Goal: Communication & Community: Answer question/provide support

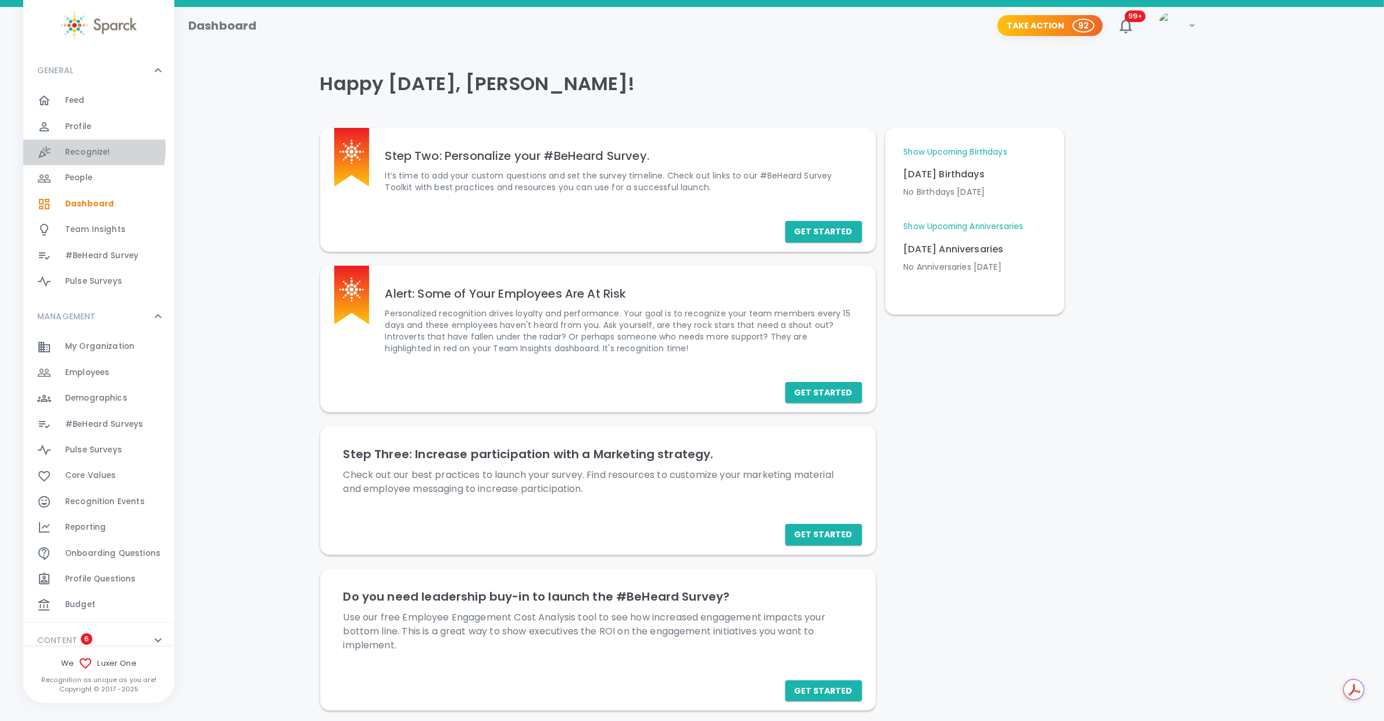
click at [71, 148] on span "Recognize!" at bounding box center [87, 152] width 45 height 12
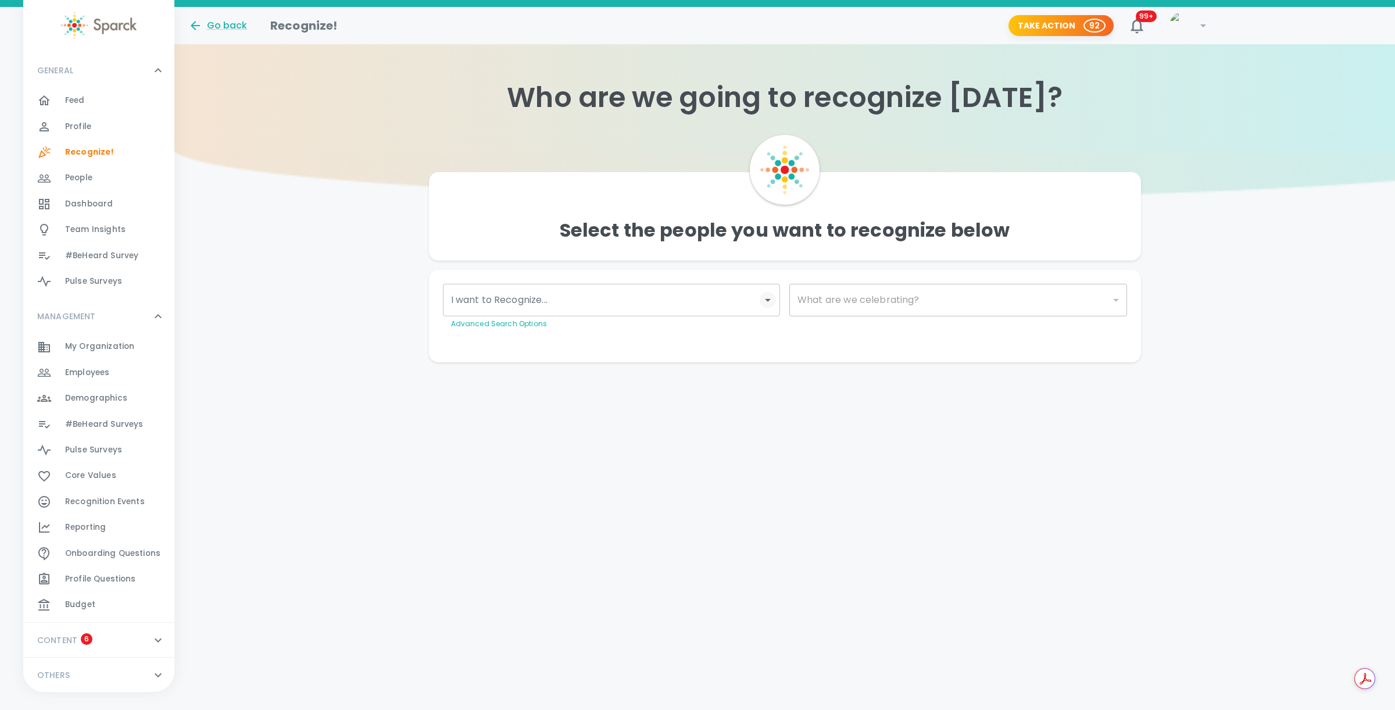
click at [766, 298] on icon "Open" at bounding box center [768, 300] width 14 height 14
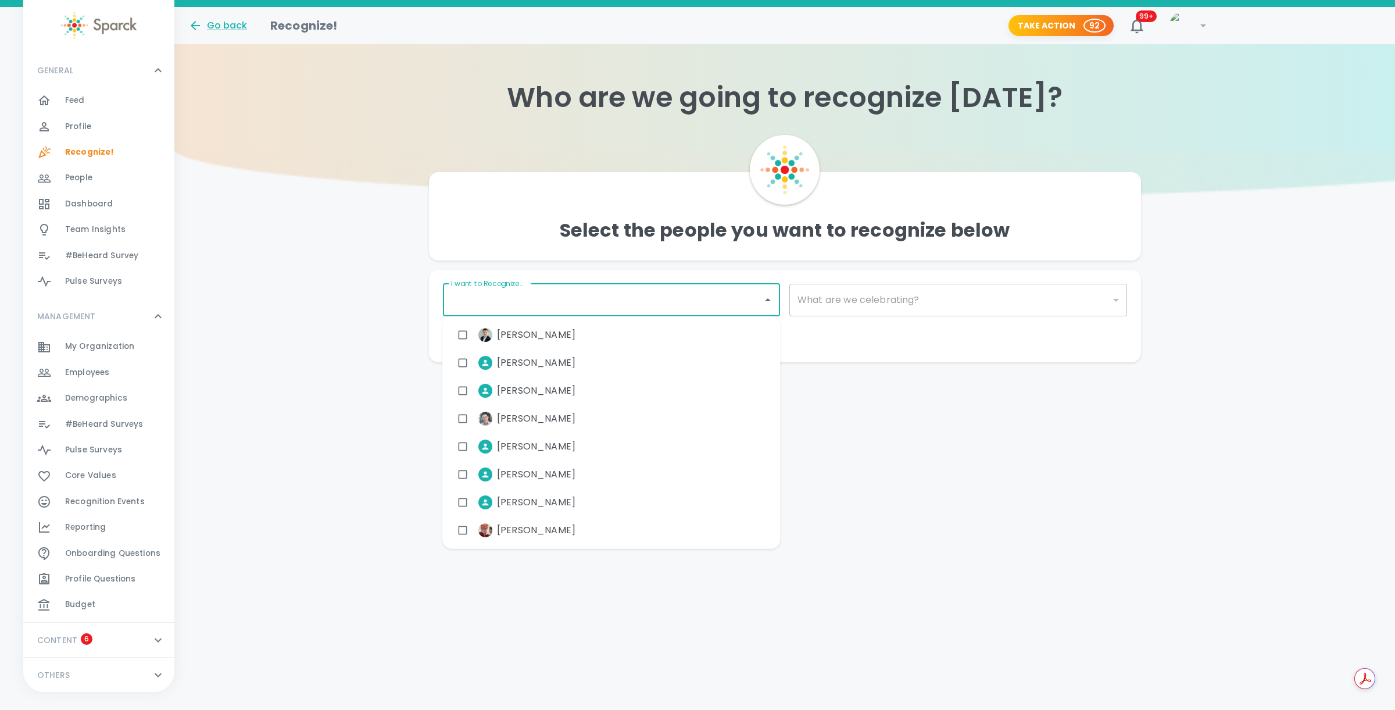
click at [645, 306] on input "I want to Recognize..." at bounding box center [603, 300] width 310 height 22
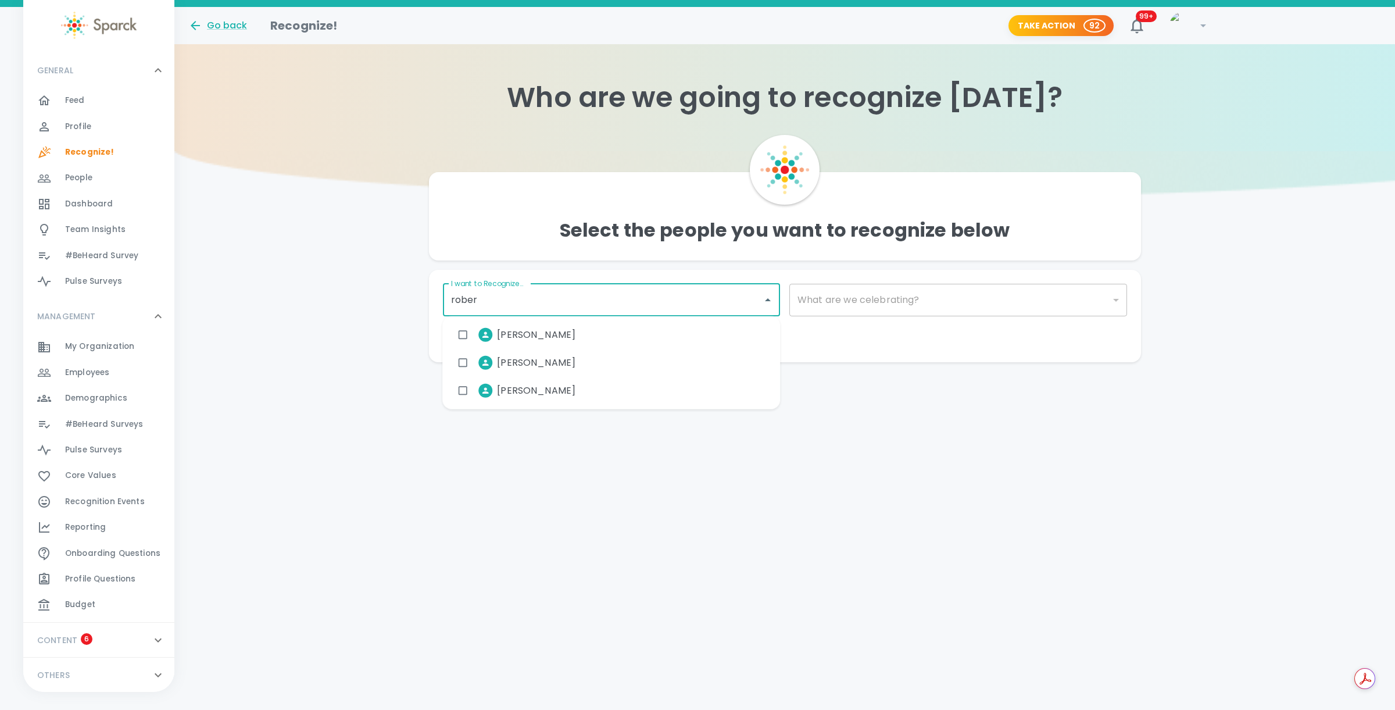
type input "[PERSON_NAME]"
click at [562, 334] on span "[PERSON_NAME]" at bounding box center [536, 335] width 78 height 14
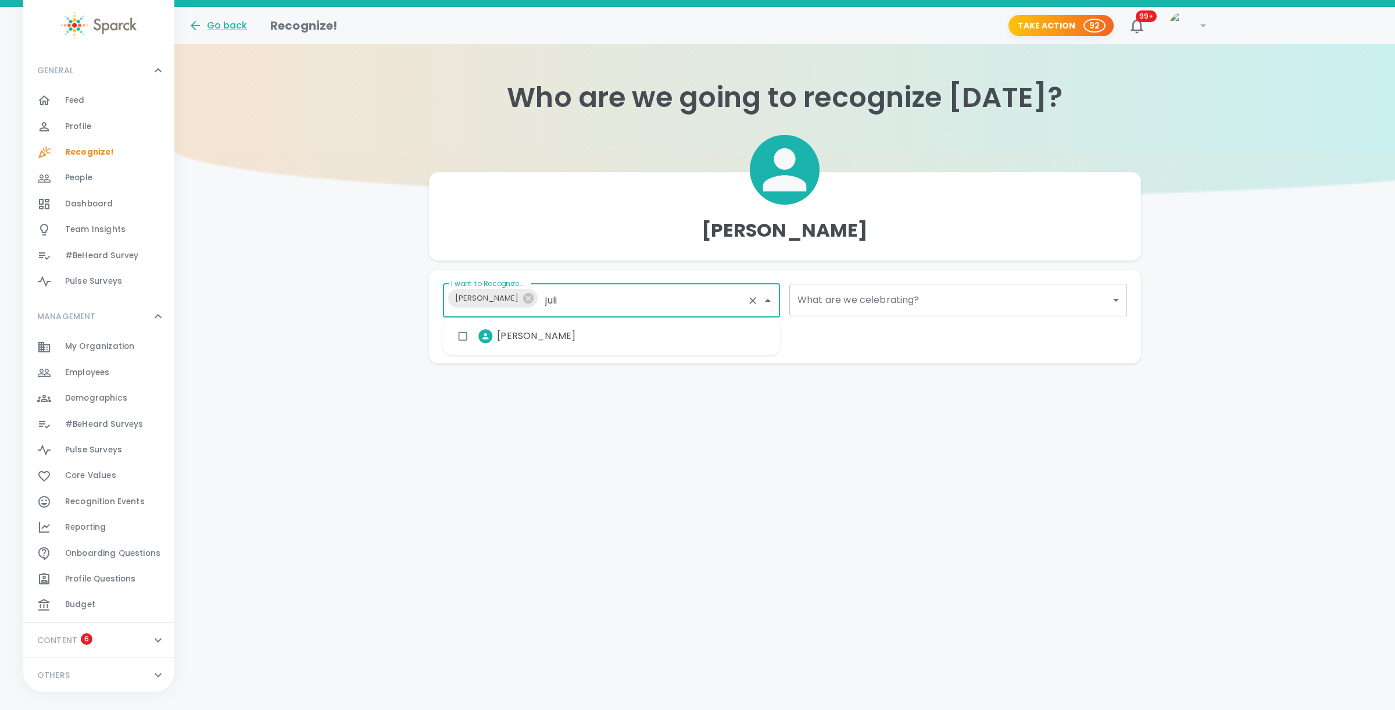
type input "juliu"
click at [574, 330] on div "[PERSON_NAME]" at bounding box center [611, 336] width 338 height 28
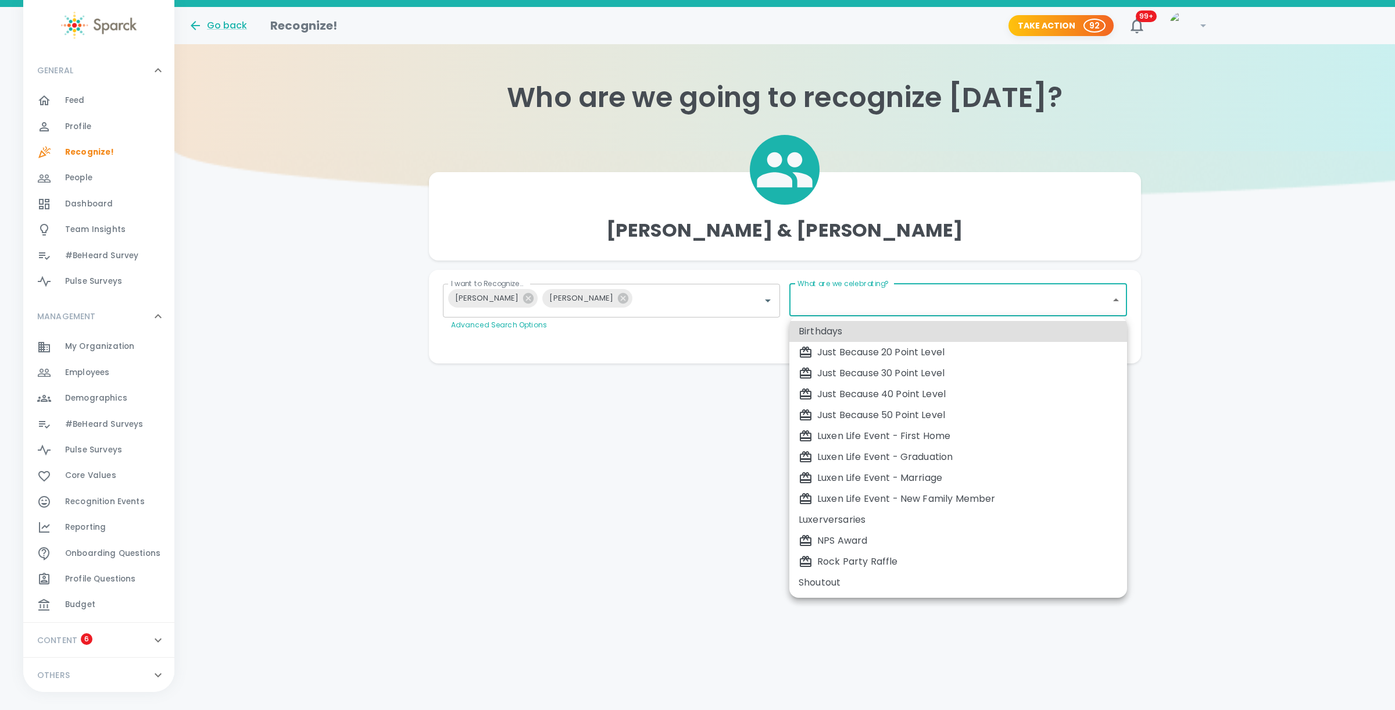
click at [870, 298] on body "Skip Navigation Go back Recognize! Take Action 92 99+ ! GENERAL 0 Feed 0 Profil…" at bounding box center [697, 205] width 1395 height 410
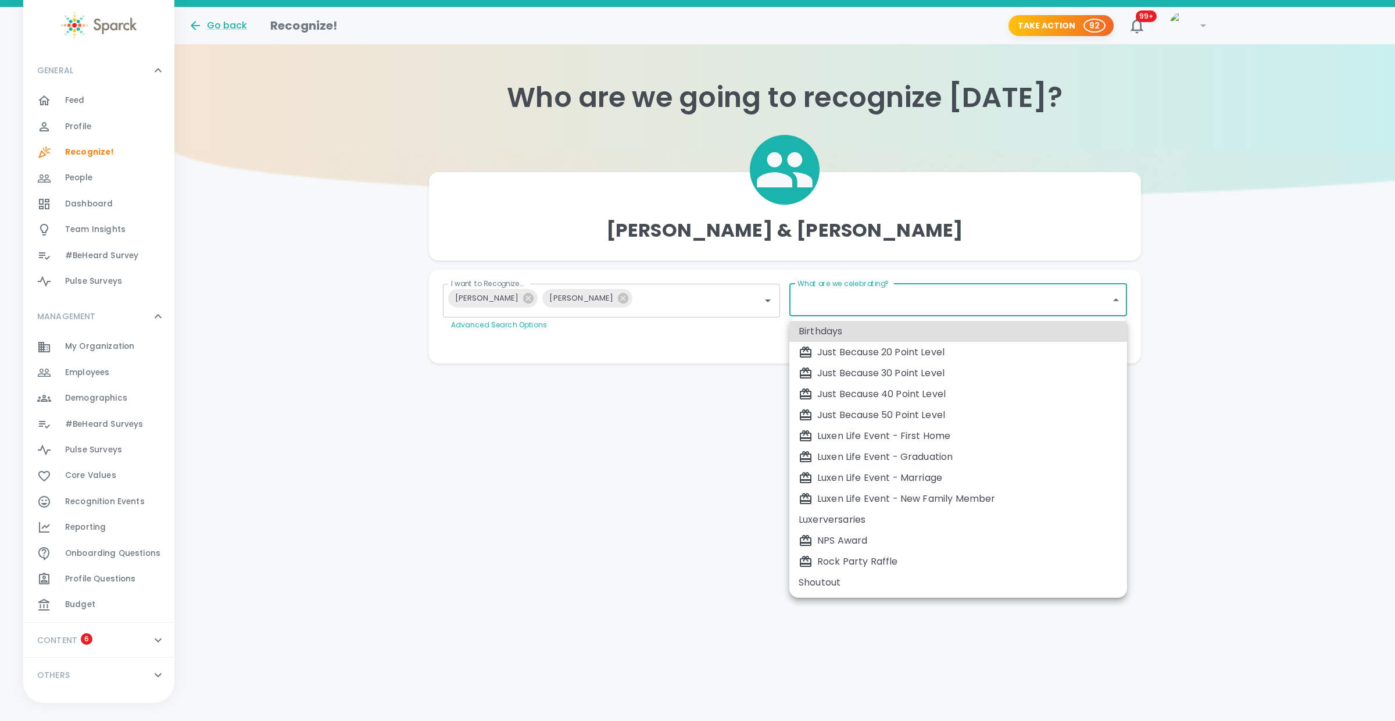
click at [877, 370] on div "Just Because 30 Point Level" at bounding box center [958, 373] width 319 height 14
type input "1696"
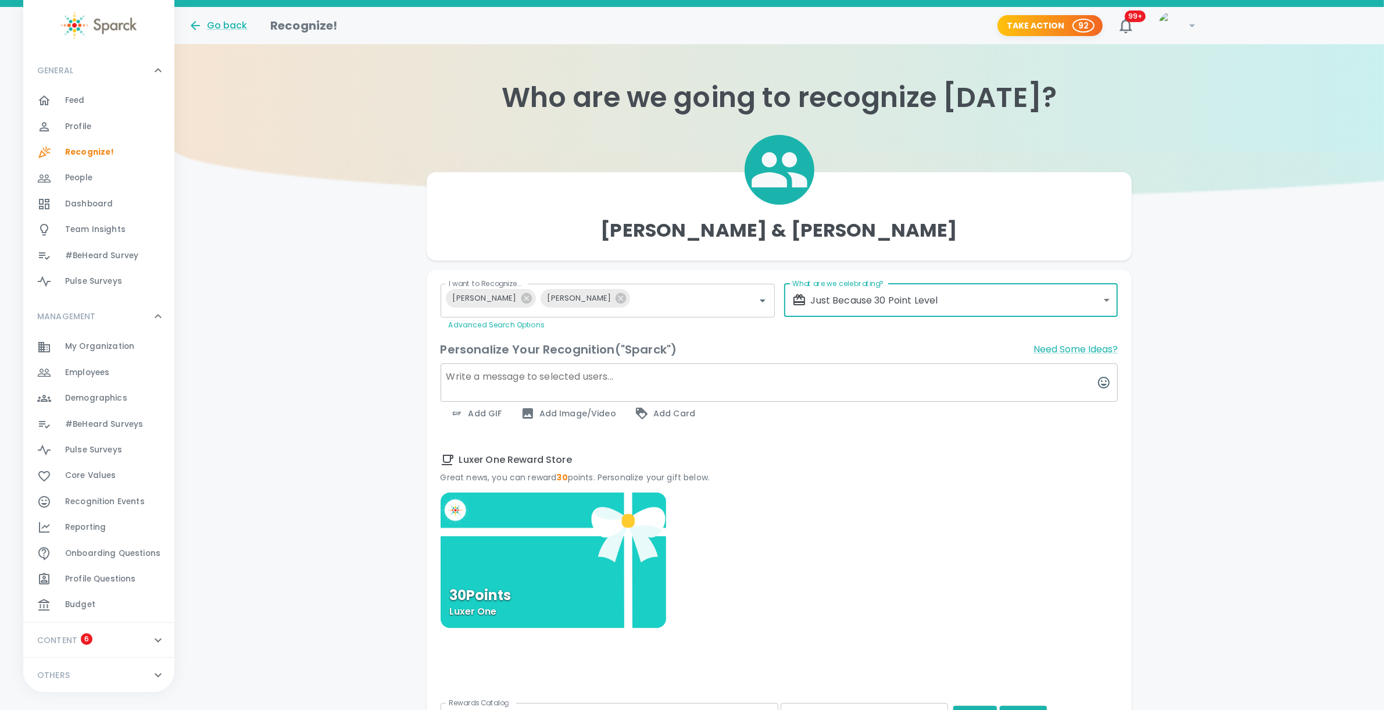
click at [651, 373] on textarea at bounding box center [780, 382] width 678 height 38
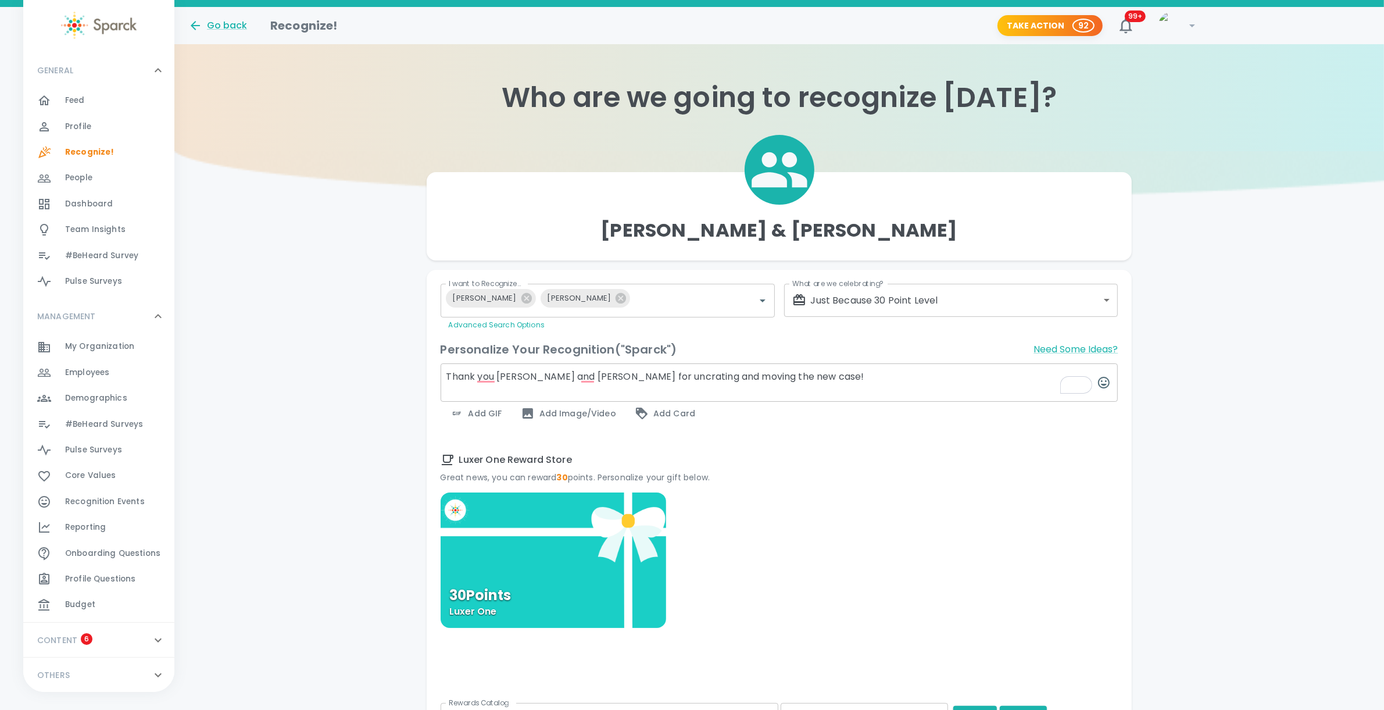
type textarea "Thank you [PERSON_NAME] and [PERSON_NAME] for uncrating and moving the new case!"
click at [563, 414] on span "Add Image/Video" at bounding box center [568, 413] width 95 height 14
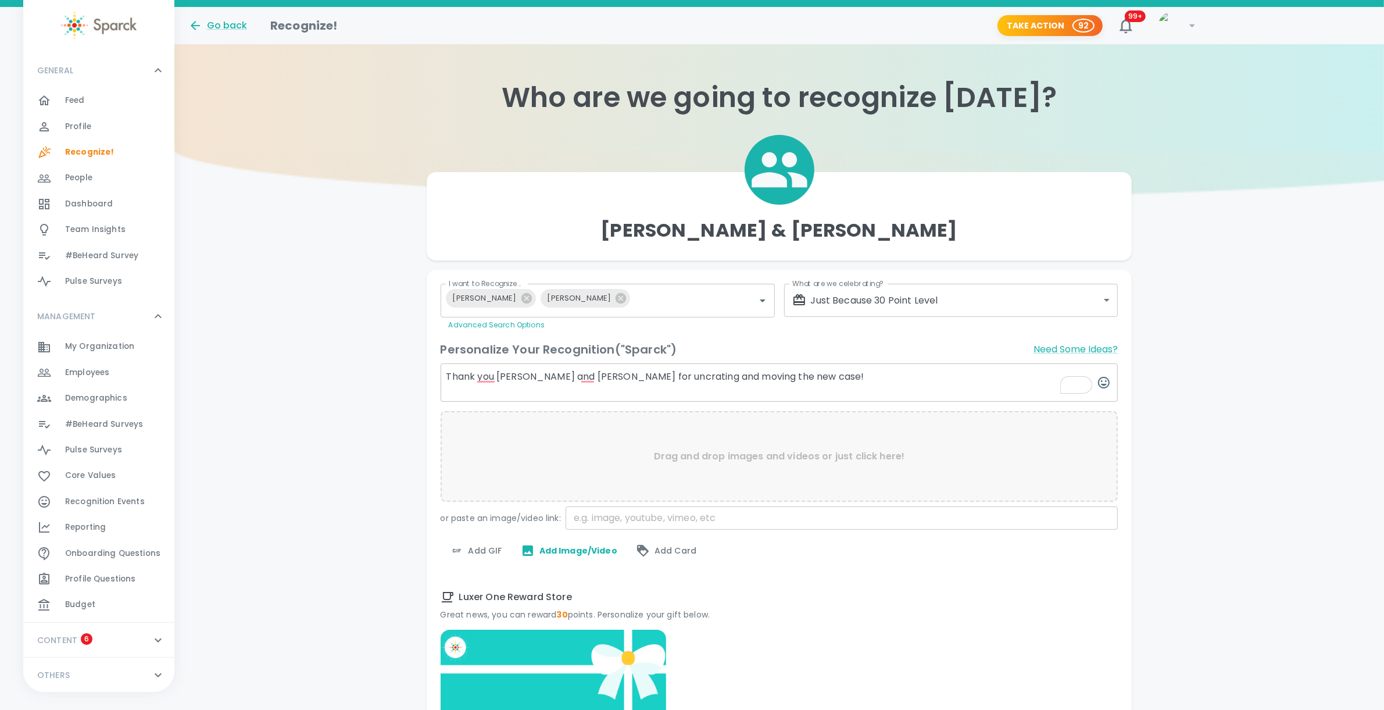
click at [650, 511] on input "text" at bounding box center [842, 517] width 553 height 23
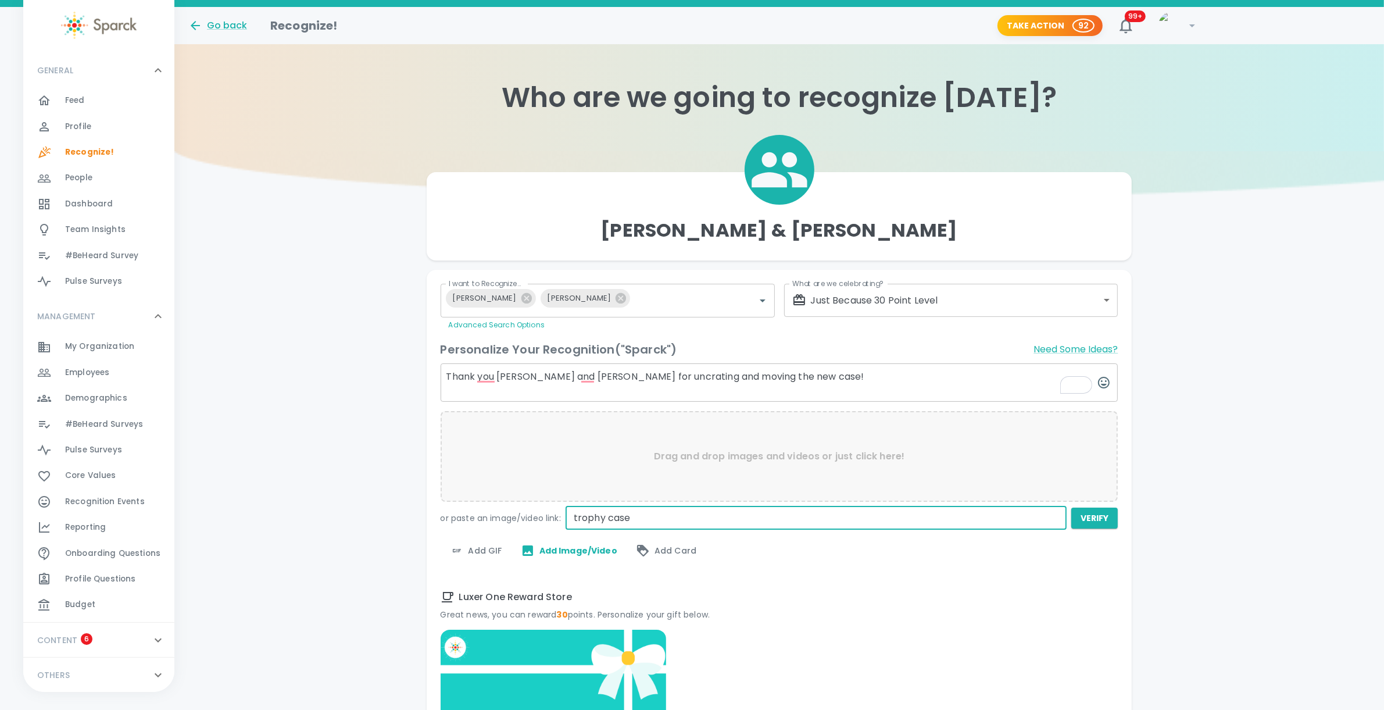
type input "trophy case"
click at [475, 548] on span "Add GIF" at bounding box center [476, 551] width 52 height 14
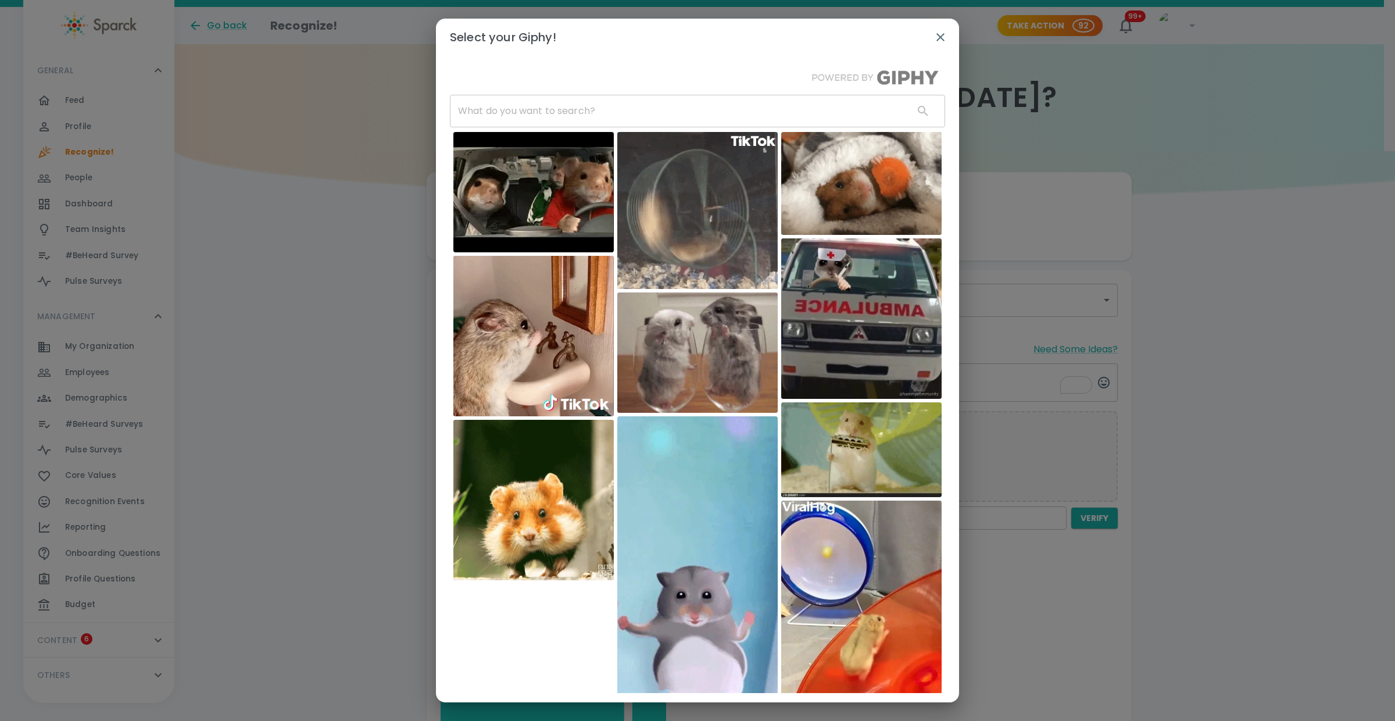
click at [505, 106] on input "text" at bounding box center [677, 111] width 455 height 33
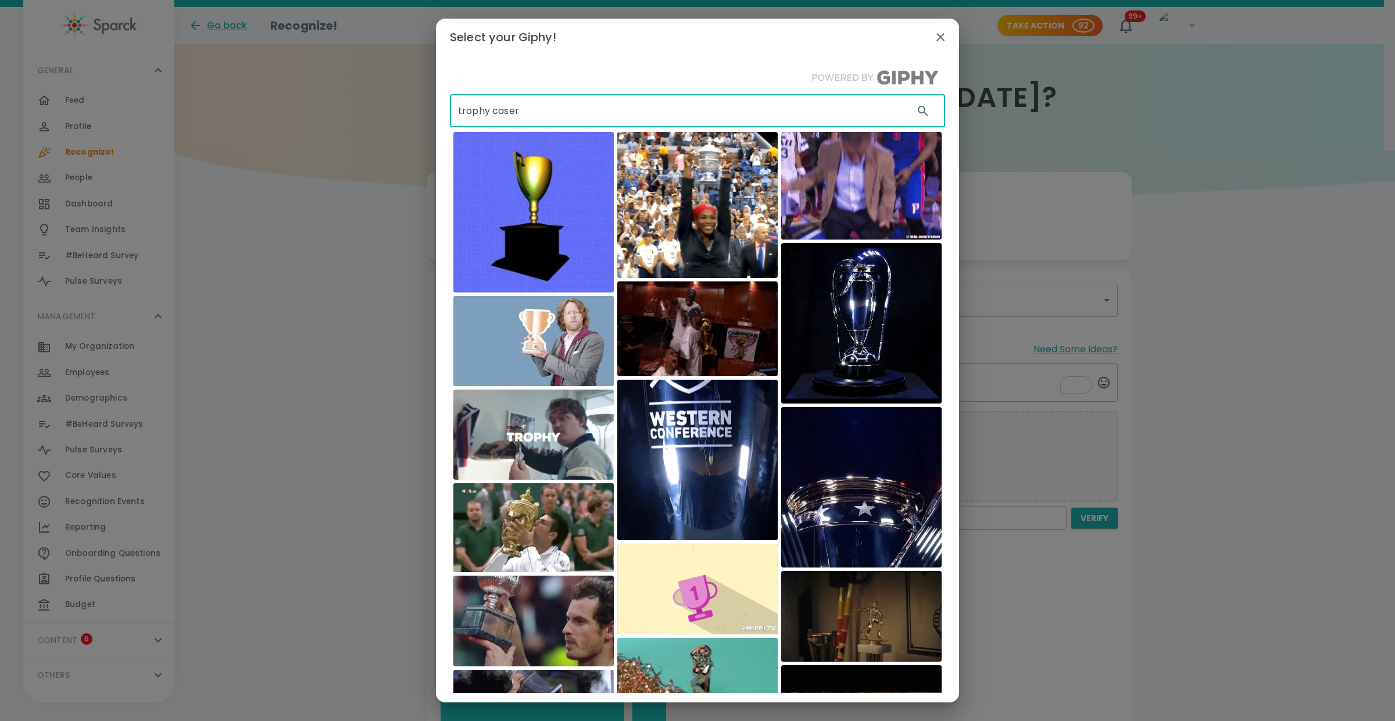
click at [544, 109] on input "trophy caser" at bounding box center [677, 111] width 455 height 33
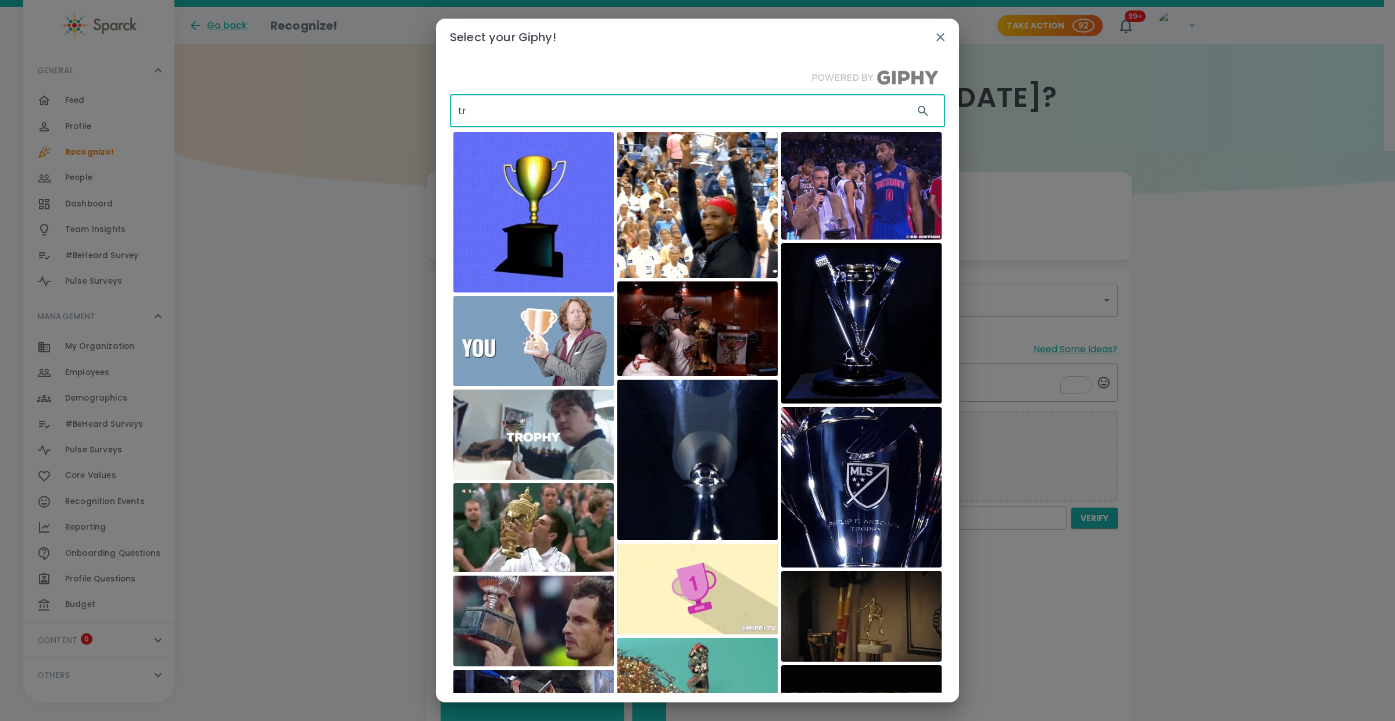
type input "t"
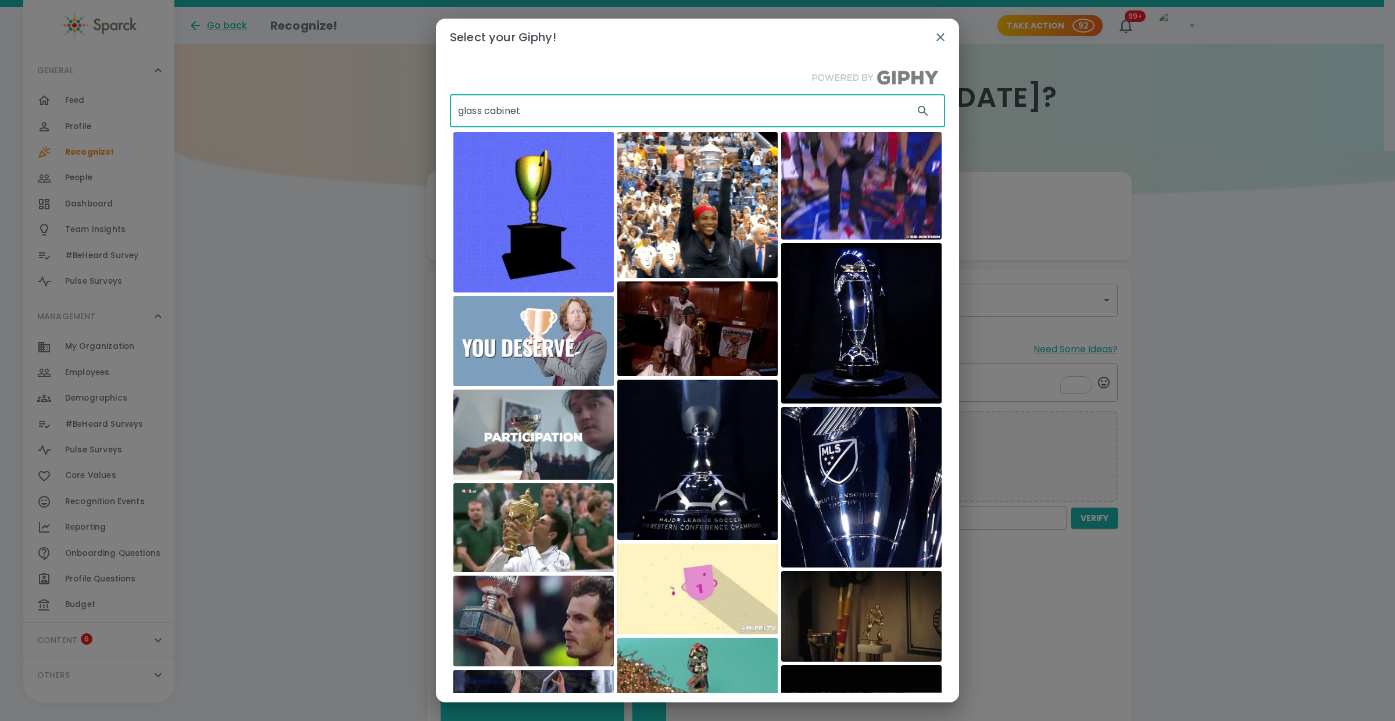
type input "glass cabinet"
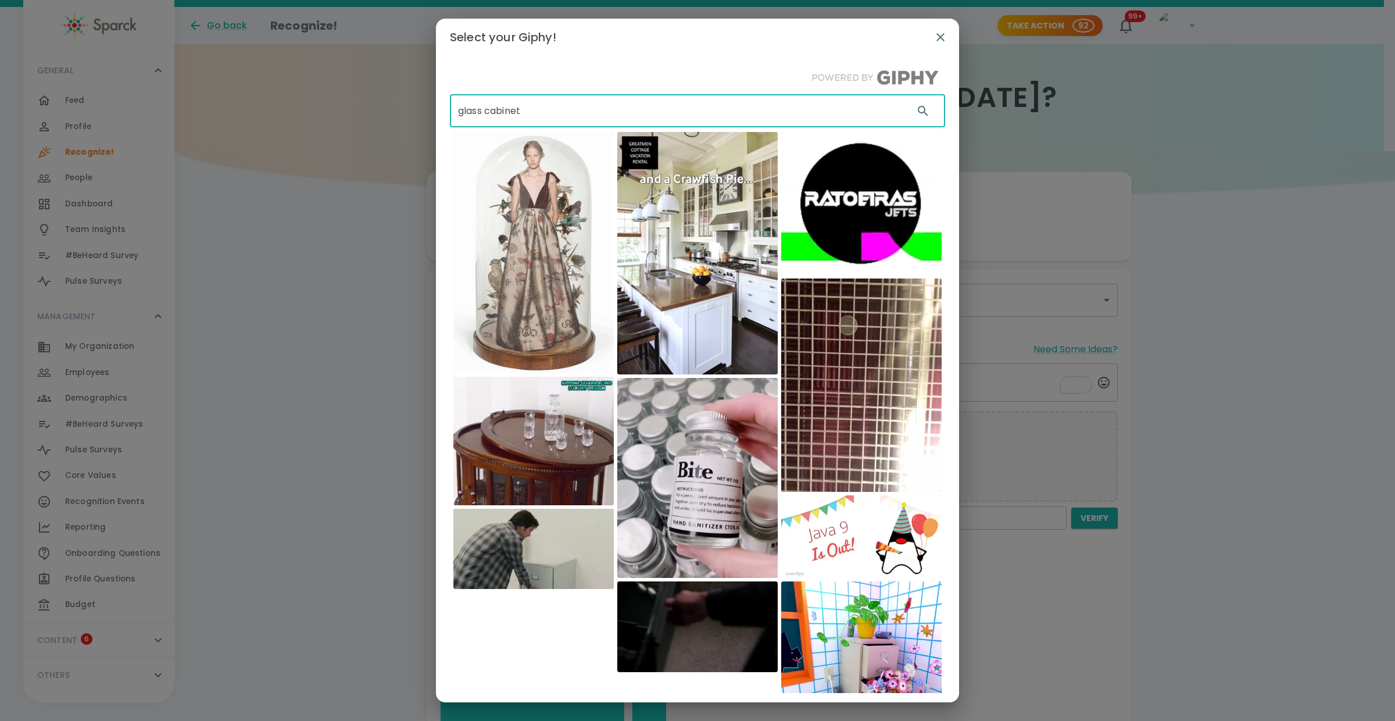
click at [523, 103] on input "glass cabinet" at bounding box center [677, 111] width 455 height 33
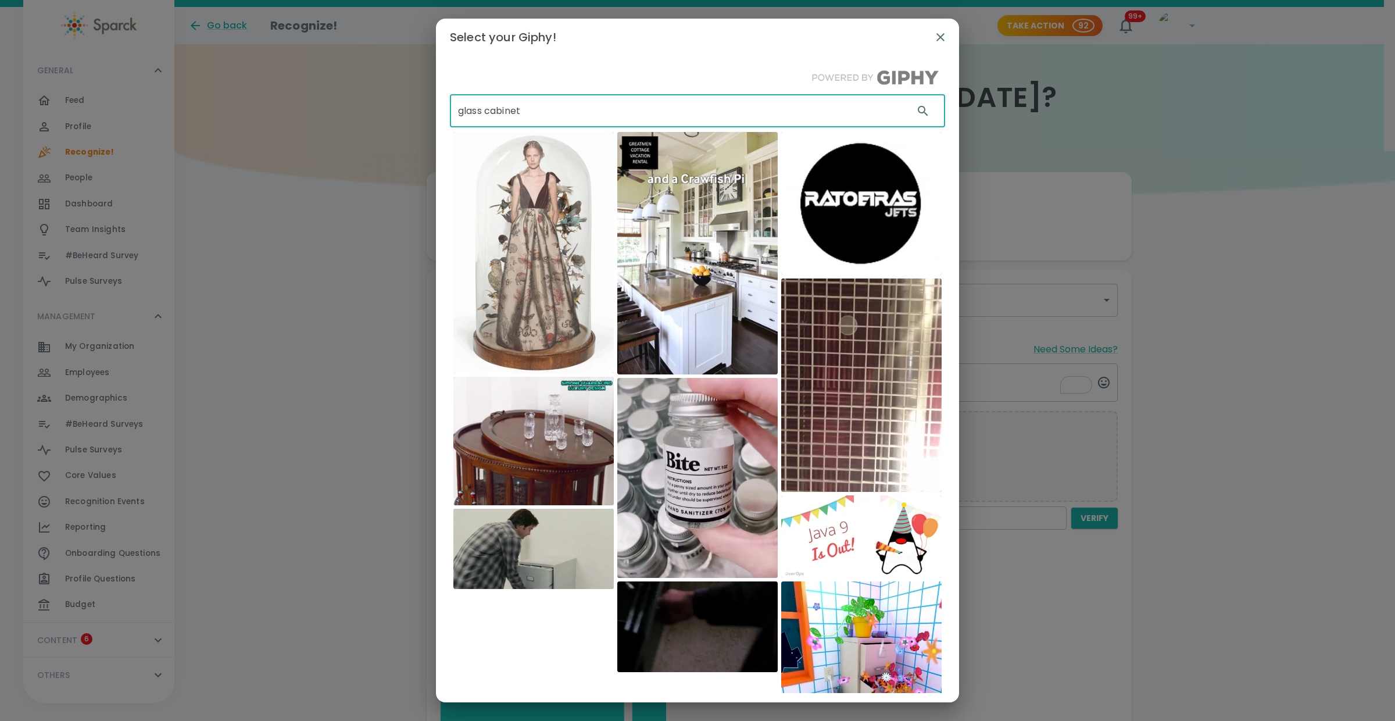
drag, startPoint x: 528, startPoint y: 110, endPoint x: 446, endPoint y: 116, distance: 82.8
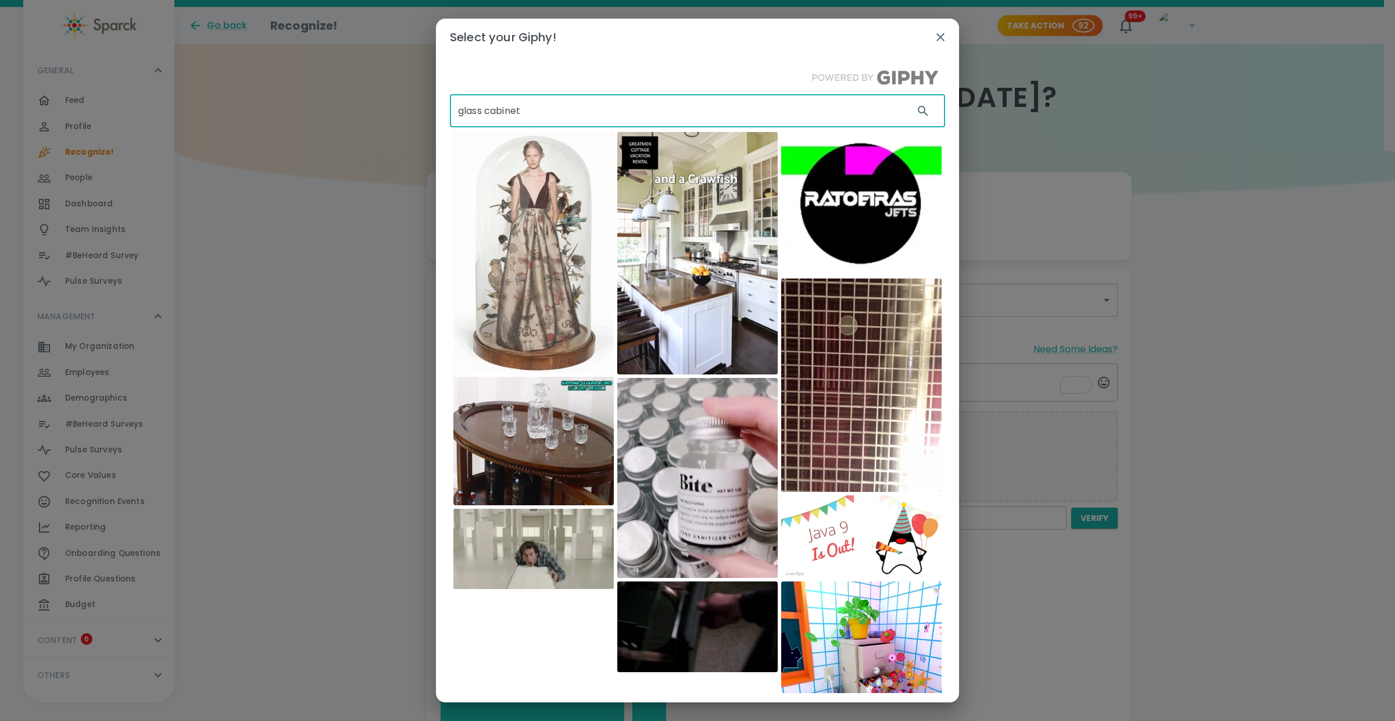
click at [446, 116] on div "glass cabinet ​ fashgif" at bounding box center [697, 374] width 523 height 637
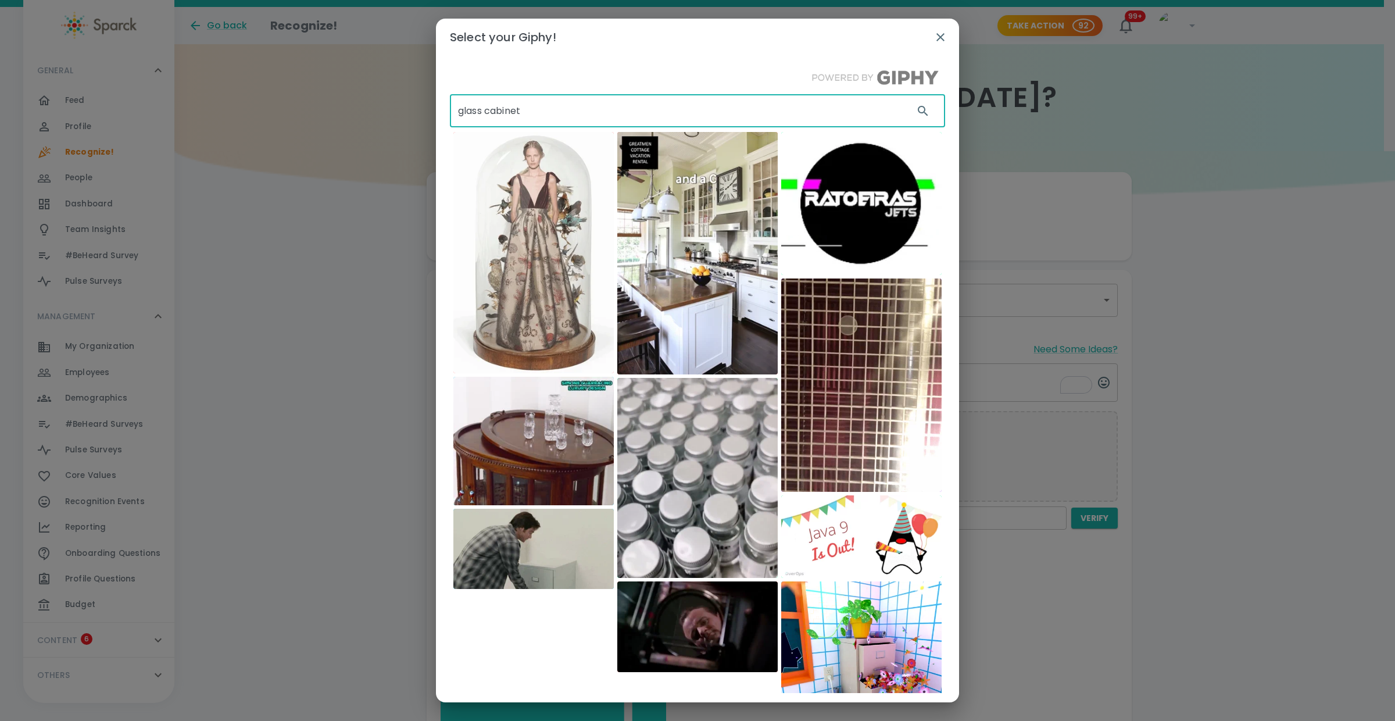
click at [941, 40] on icon "button" at bounding box center [941, 37] width 14 height 14
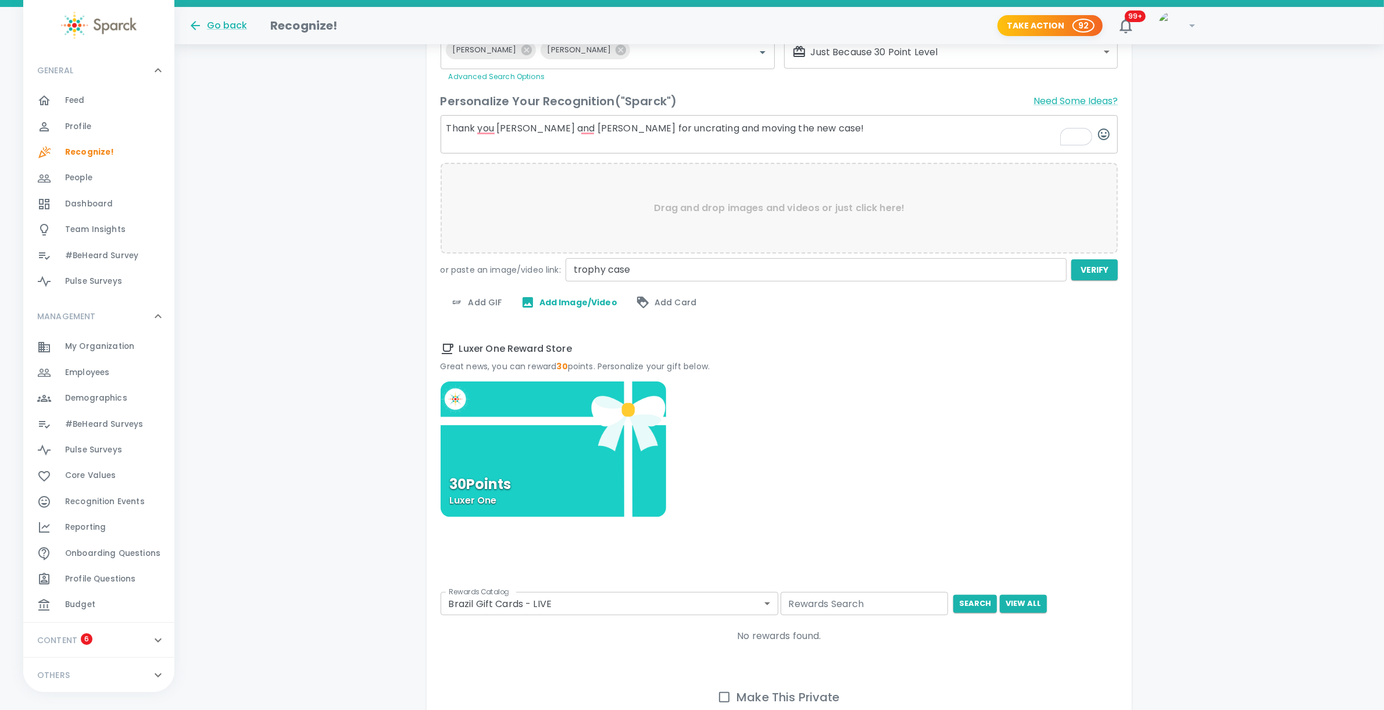
scroll to position [250, 0]
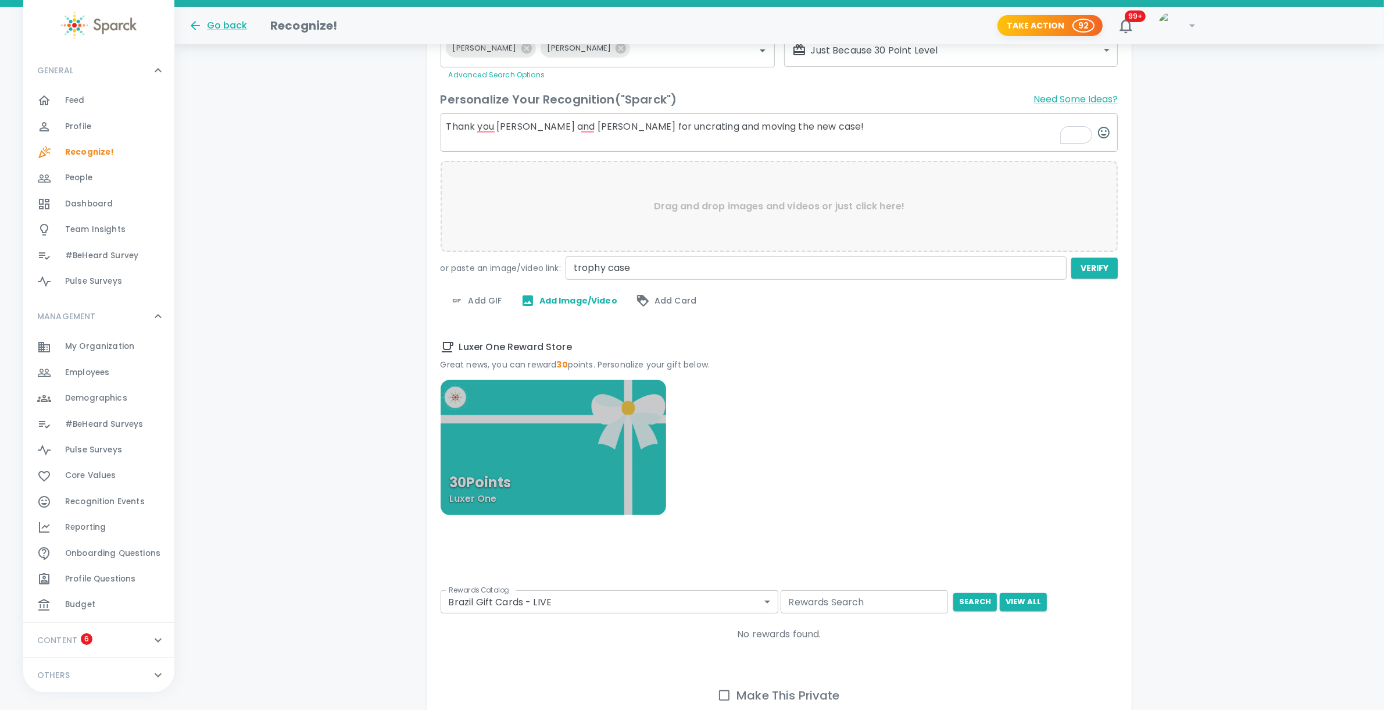
click at [557, 416] on div "30 Points Luxer One" at bounding box center [554, 447] width 226 height 135
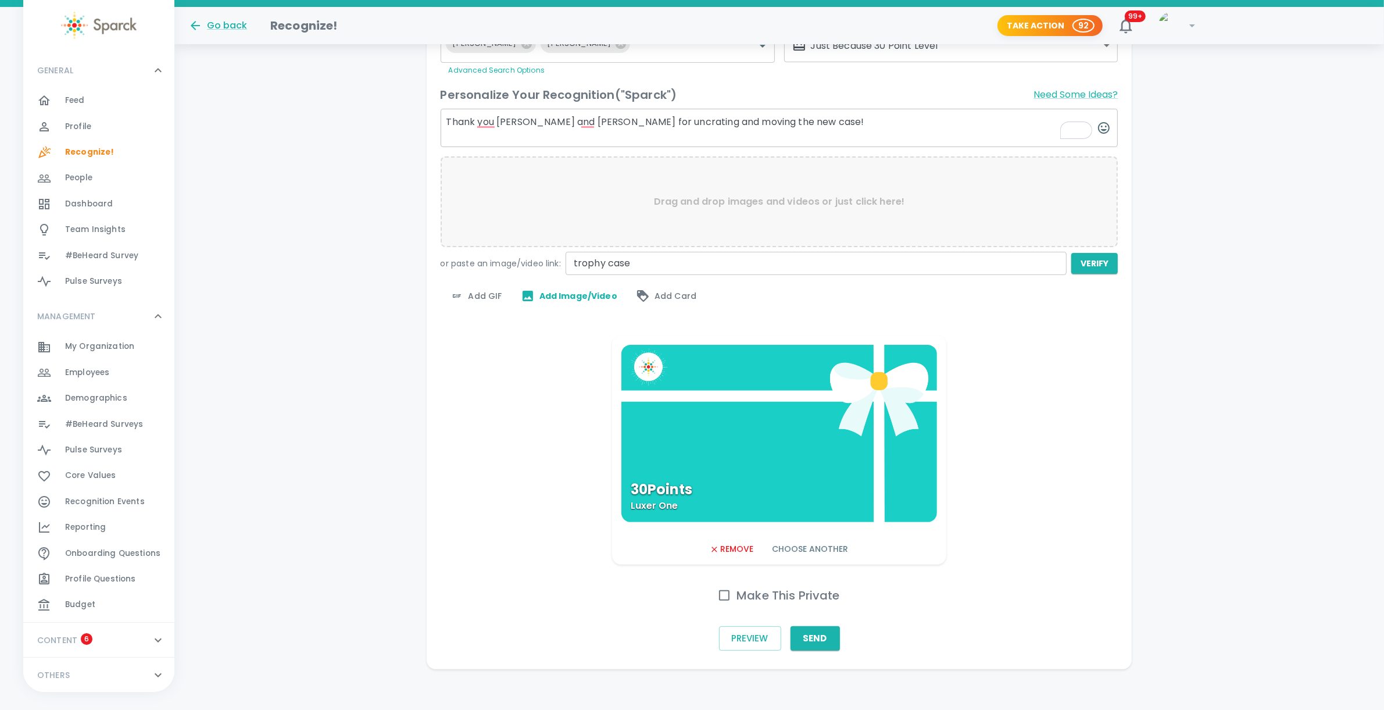
scroll to position [259, 0]
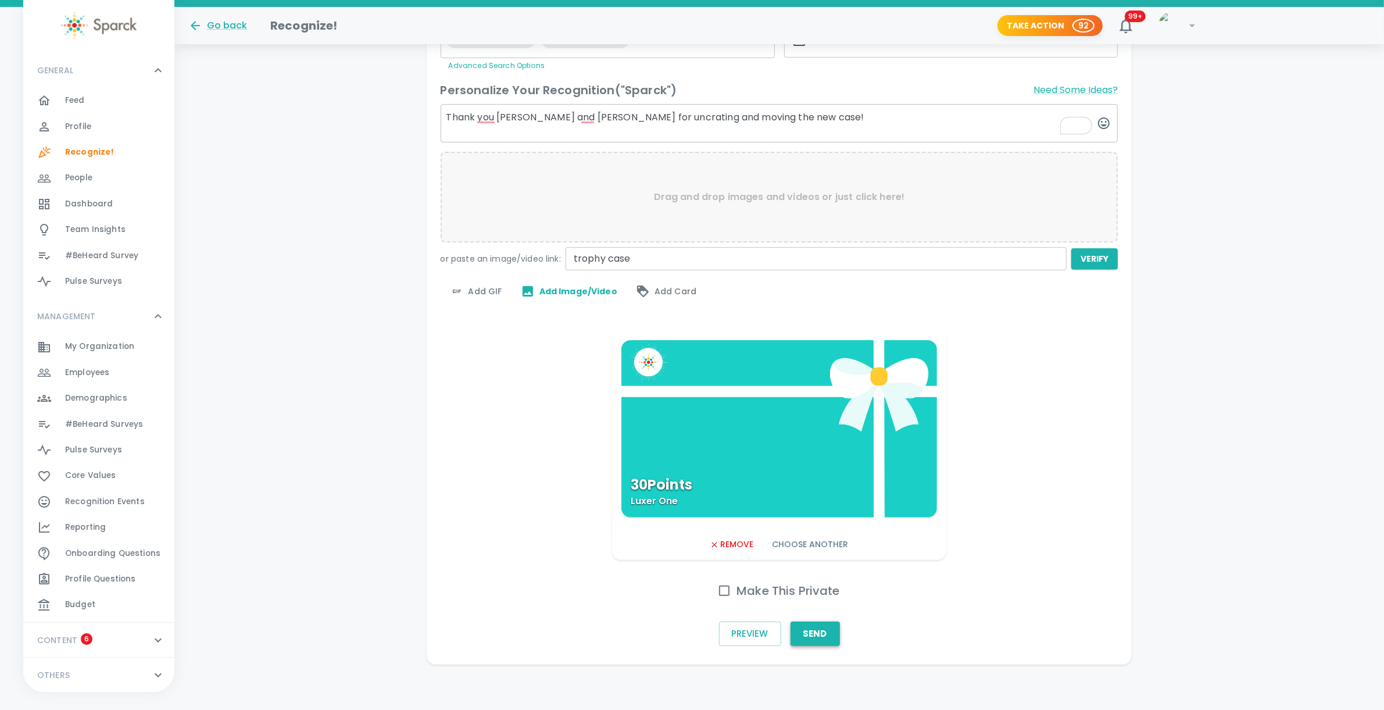
click at [819, 631] on button "Send" at bounding box center [815, 633] width 49 height 24
